Goal: Check status: Check status

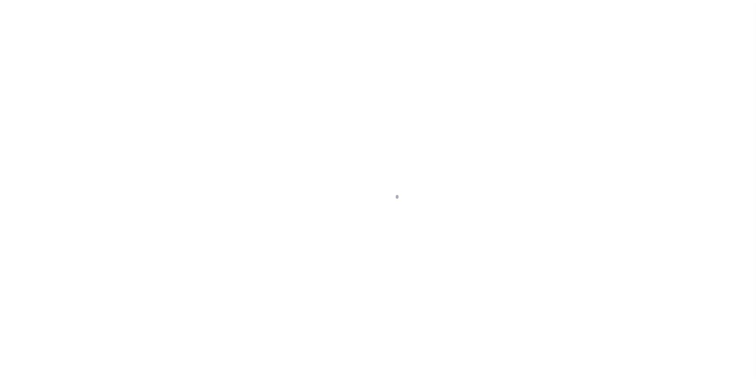
scroll to position [8, 0]
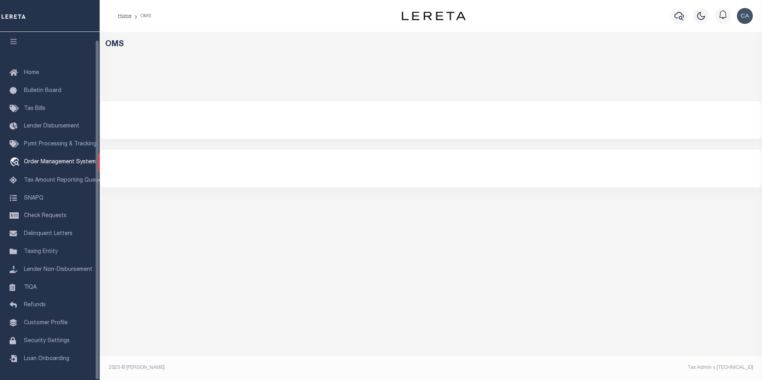
select select "200"
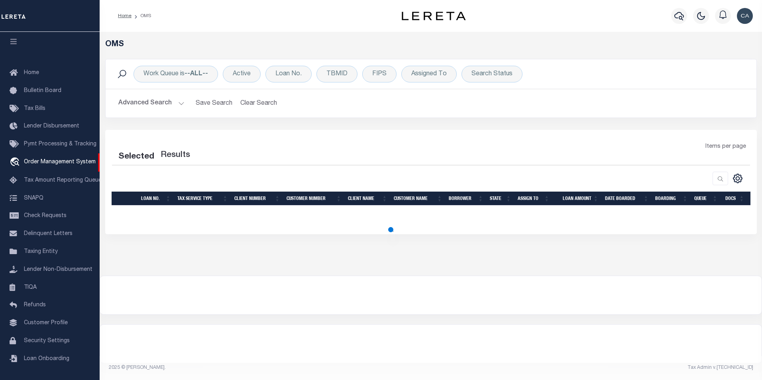
select select "200"
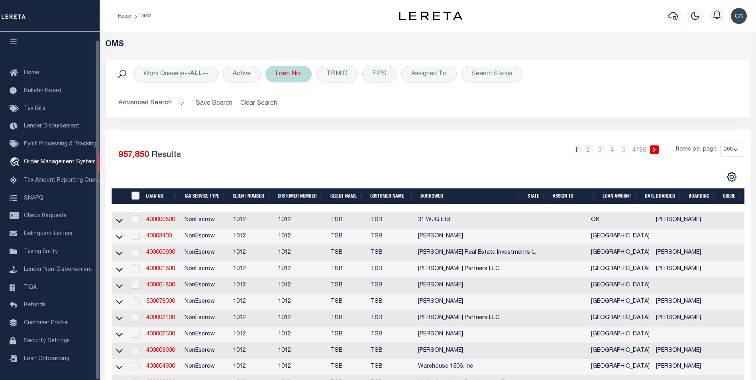
click at [273, 76] on div "Loan No." at bounding box center [288, 74] width 46 height 17
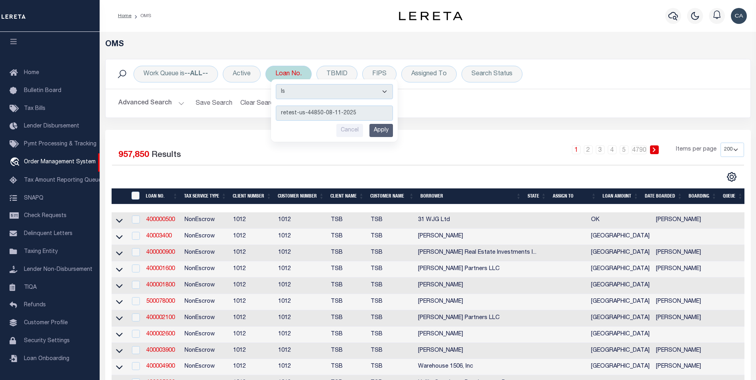
type input "retest-us-44850-08-11-2025"
click at [390, 128] on input "Apply" at bounding box center [381, 130] width 24 height 13
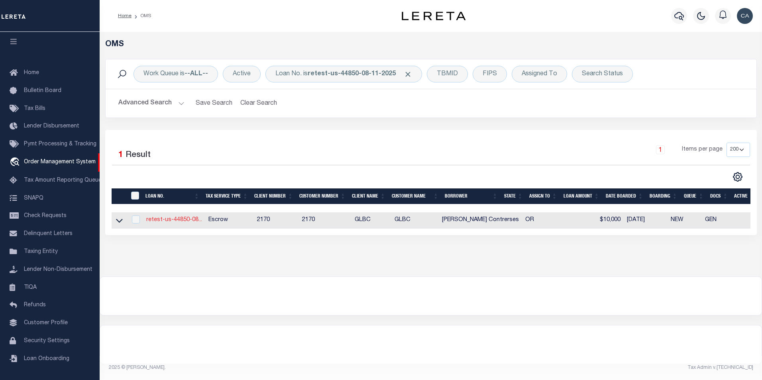
click at [178, 223] on link "retest-us-44850-08..." at bounding box center [174, 220] width 56 height 6
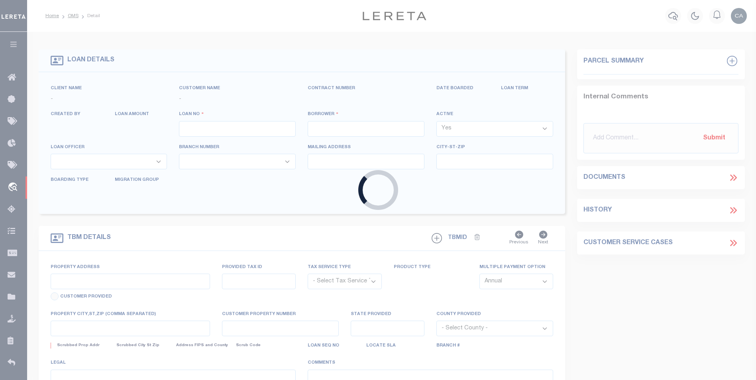
type input "retest-us-44850-08-11-2025"
type input "[PERSON_NAME] Contrerses"
select select
type input "[STREET_ADDRESS]"
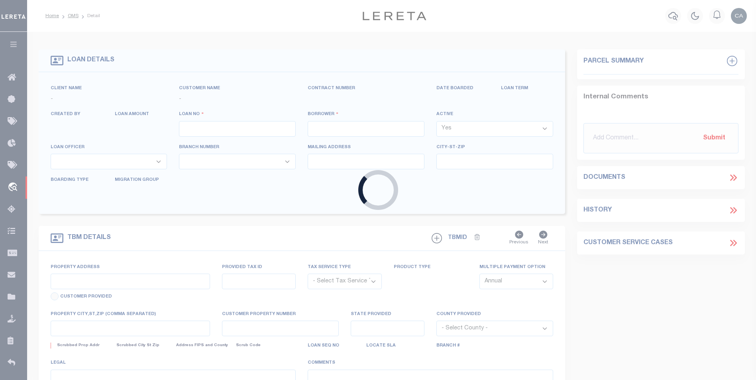
type input "[GEOGRAPHIC_DATA] OR 97005-2483"
type input "[DATE]"
select select "10"
select select "Escrow"
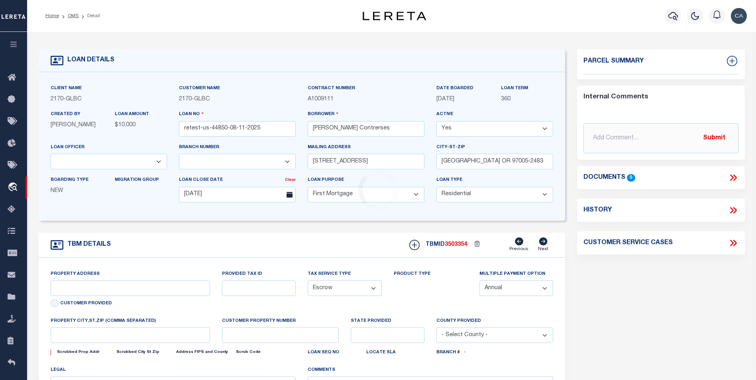
type input "[STREET_ADDRESS]"
type input "1302"
type input "[GEOGRAPHIC_DATA] OR 97005-2483"
type input "QA-CNUMBER-102134"
type input "OR"
